Goal: Check status: Check status

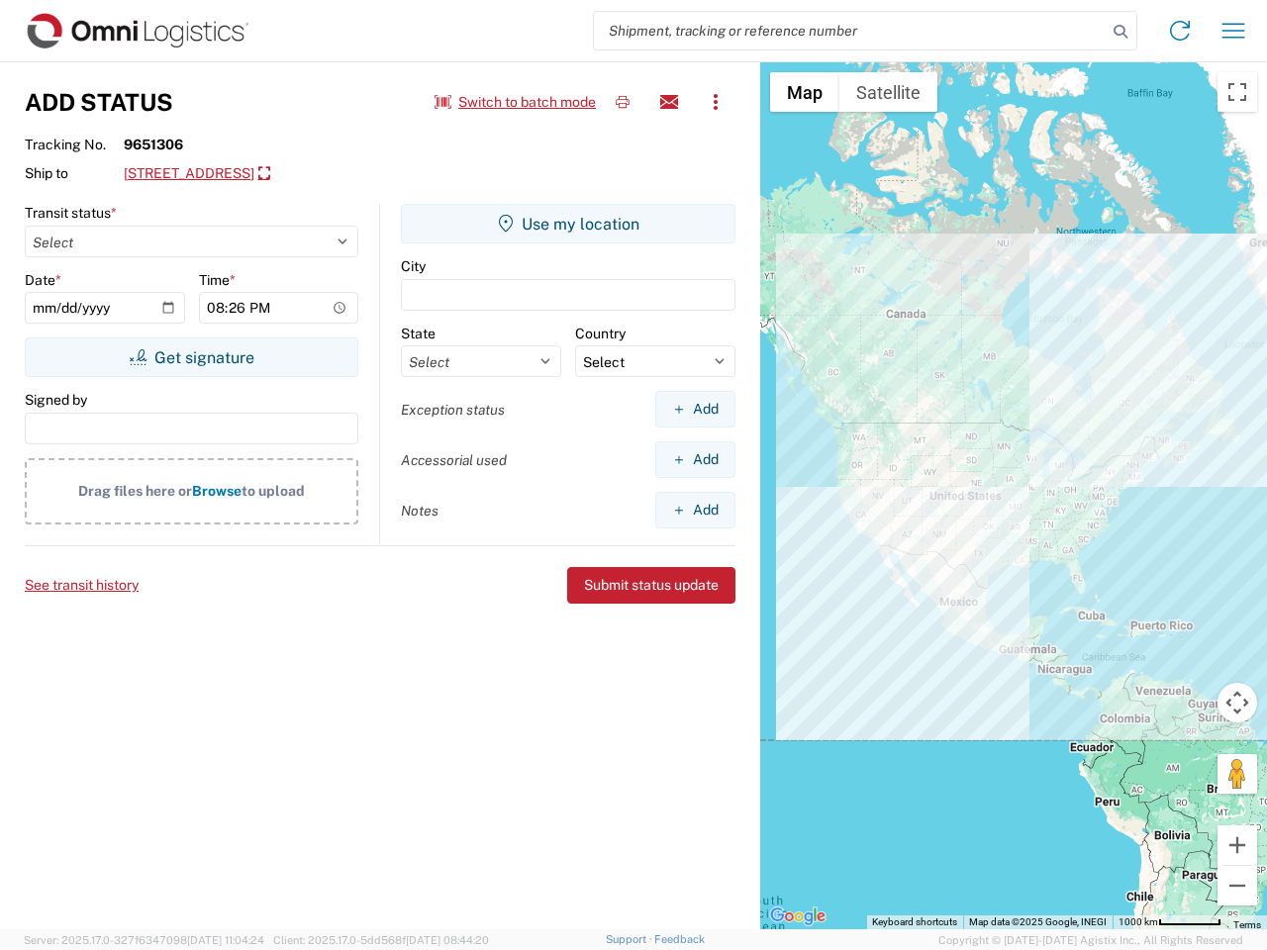
click at [850, 31] on input "search" at bounding box center [850, 31] width 513 height 38
click at [1121, 32] on icon at bounding box center [1121, 32] width 28 height 28
click at [1180, 31] on icon at bounding box center [1180, 31] width 32 height 32
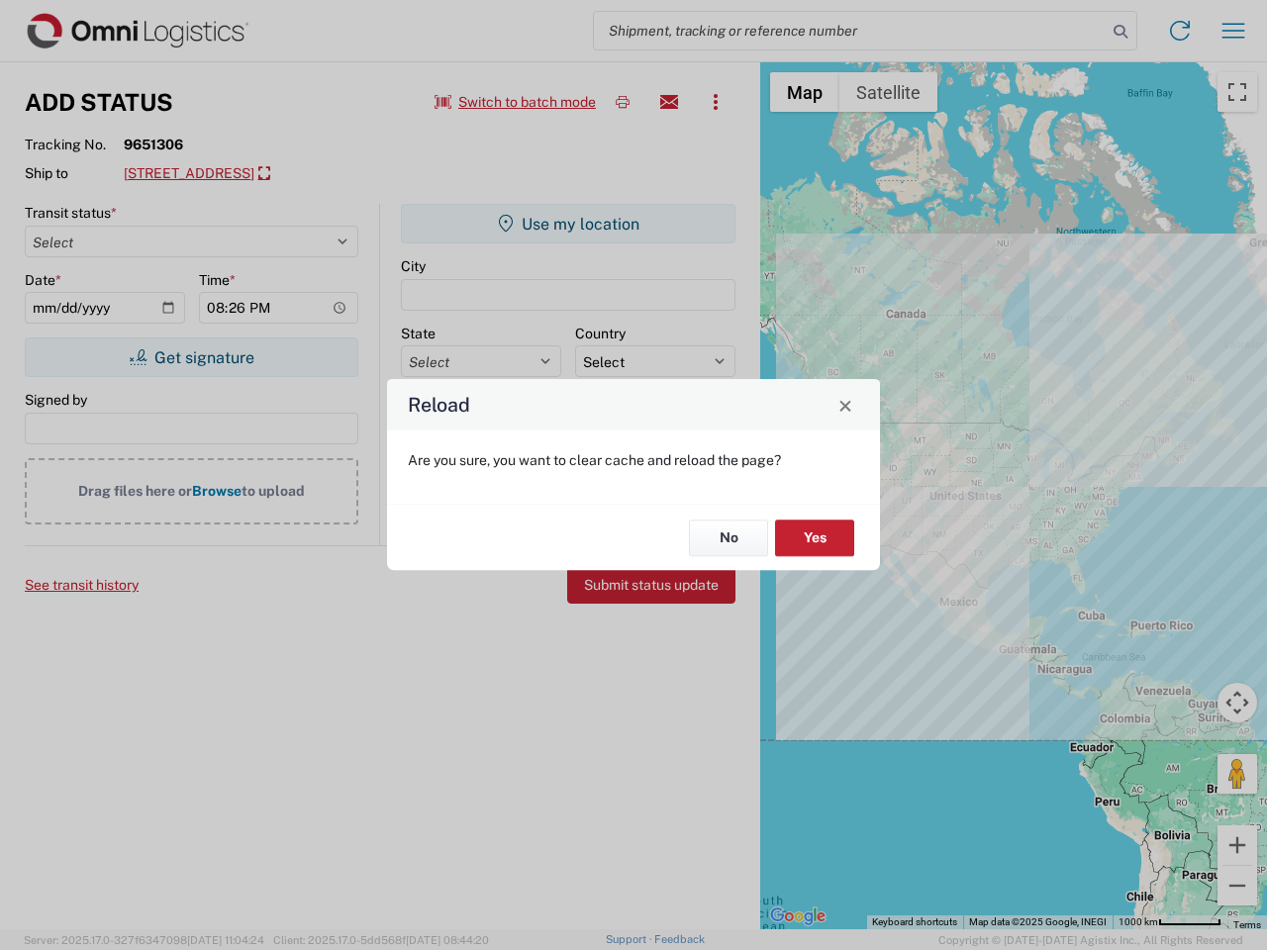
click at [1234, 31] on div "Reload Are you sure, you want to clear cache and reload the page? No Yes" at bounding box center [633, 475] width 1267 height 950
click at [516, 102] on div "Reload Are you sure, you want to clear cache and reload the page? No Yes" at bounding box center [633, 475] width 1267 height 950
click at [623, 102] on div "Reload Are you sure, you want to clear cache and reload the page? No Yes" at bounding box center [633, 475] width 1267 height 950
click at [669, 102] on div "Reload Are you sure, you want to clear cache and reload the page? No Yes" at bounding box center [633, 475] width 1267 height 950
click at [716, 102] on div "Reload Are you sure, you want to clear cache and reload the page? No Yes" at bounding box center [633, 475] width 1267 height 950
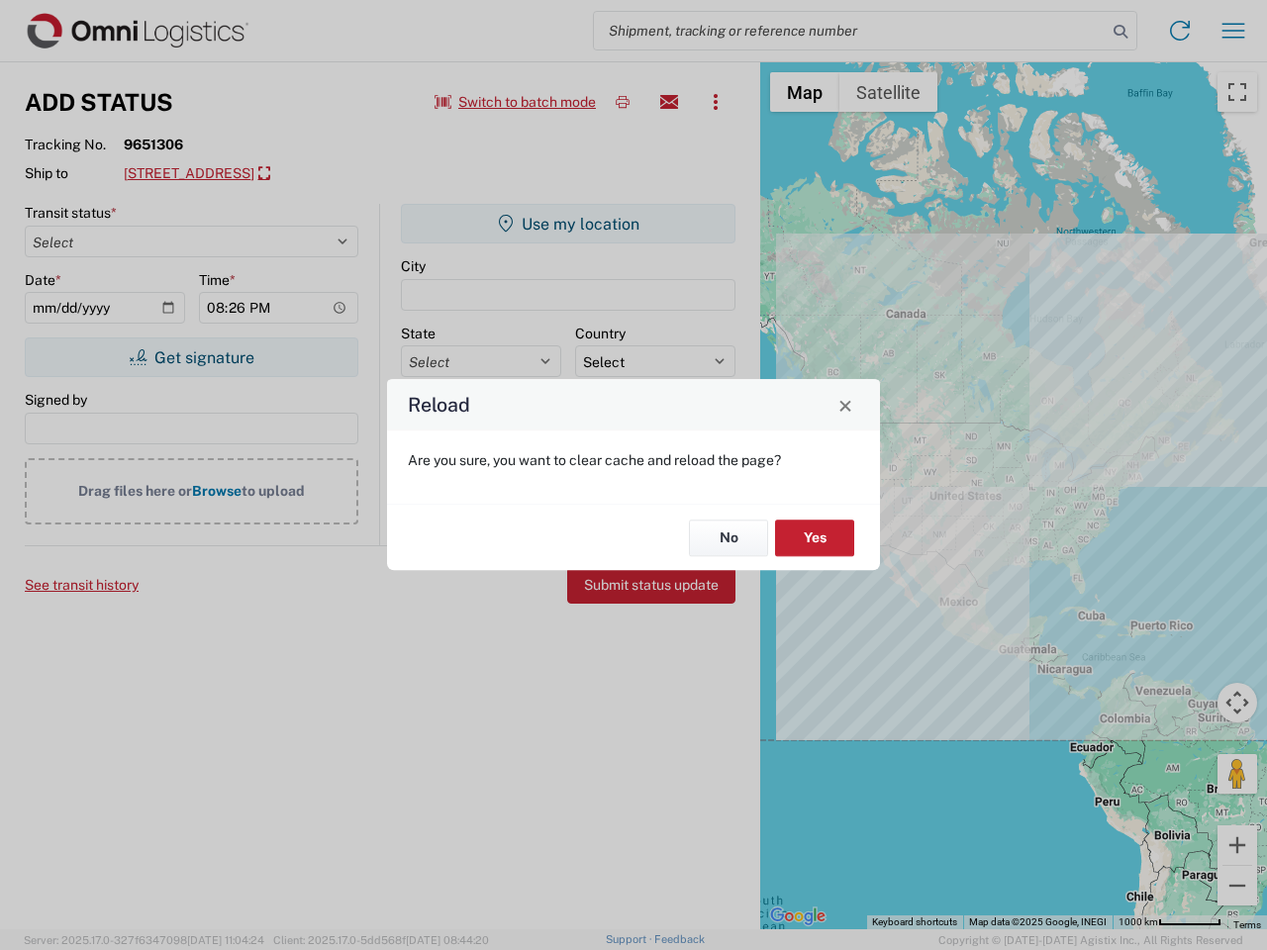
click at [258, 174] on div "Reload Are you sure, you want to clear cache and reload the page? No Yes" at bounding box center [633, 475] width 1267 height 950
click at [191, 357] on div "Reload Are you sure, you want to clear cache and reload the page? No Yes" at bounding box center [633, 475] width 1267 height 950
